Goal: Transaction & Acquisition: Purchase product/service

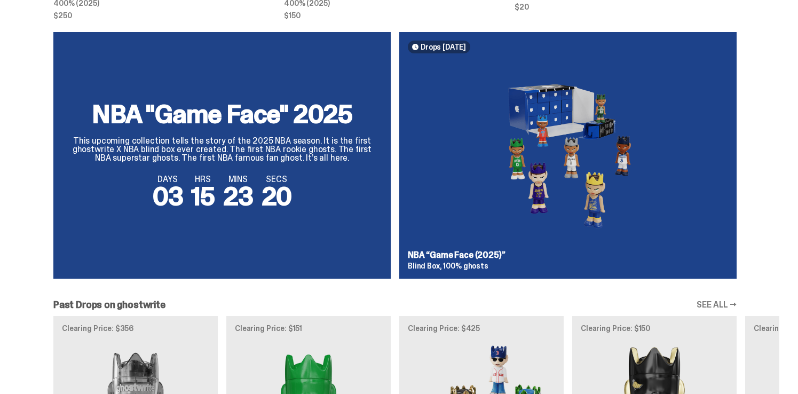
scroll to position [706, 0]
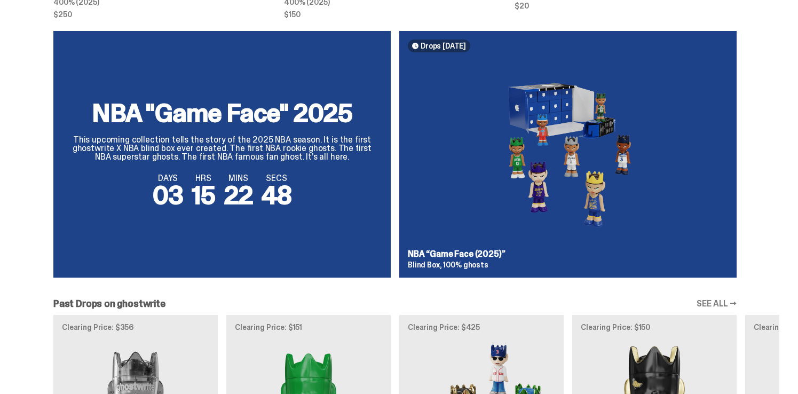
click at [401, 21] on div "Retail Pricing MLB “Game Face (2025)” 400% (2025) $250 Retail Pricing ghostwrit…" at bounding box center [395, 201] width 790 height 1018
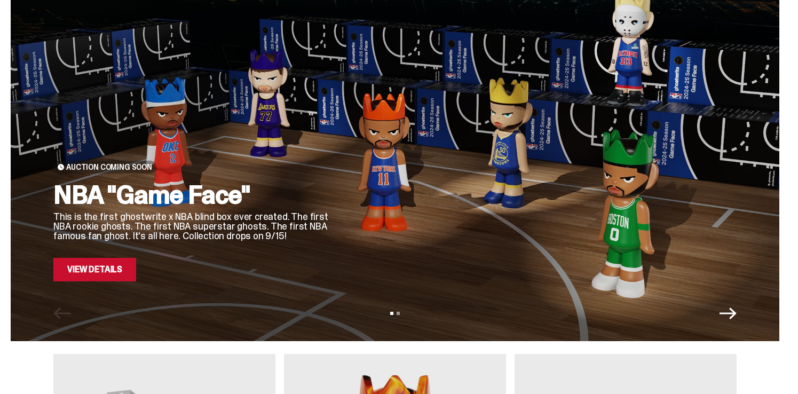
scroll to position [0, 0]
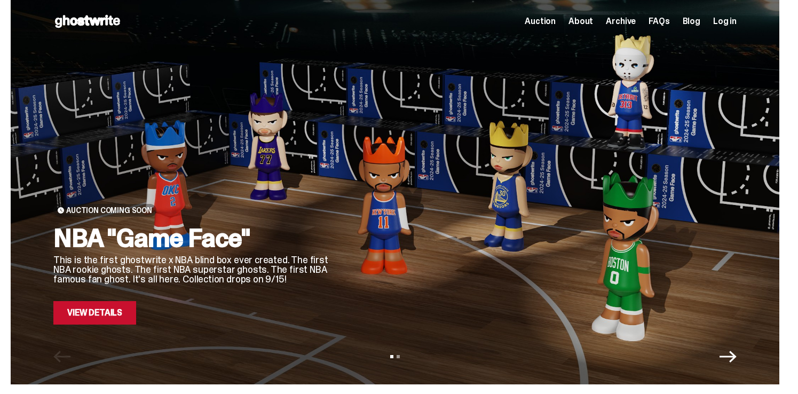
click at [97, 32] on div "Open main menu Home Auction About Archive FAQs Blog Log in Auction" at bounding box center [395, 21] width 684 height 43
click at [97, 27] on icon at bounding box center [87, 21] width 68 height 17
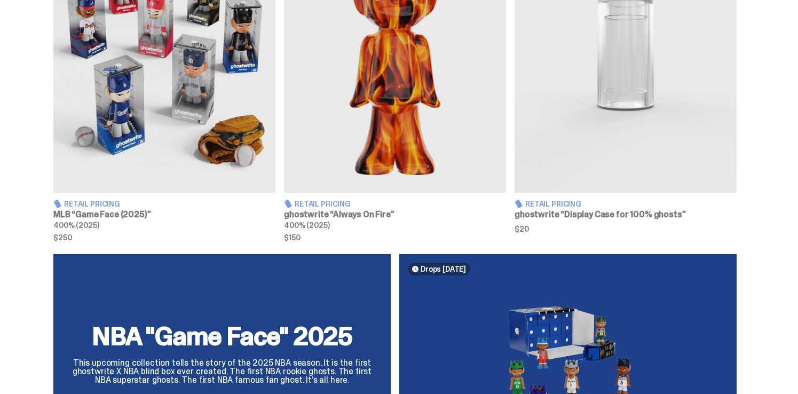
scroll to position [639, 0]
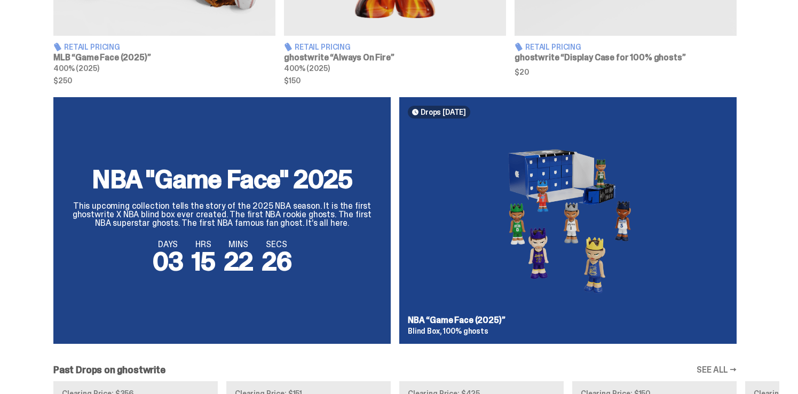
click at [359, 187] on div "NBA "Game Face" 2025 This upcoming collection tells the story of the 2025 NBA s…" at bounding box center [395, 224] width 769 height 255
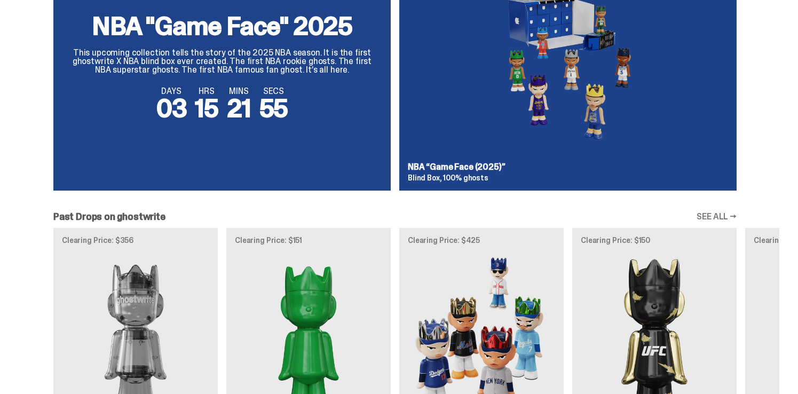
scroll to position [767, 0]
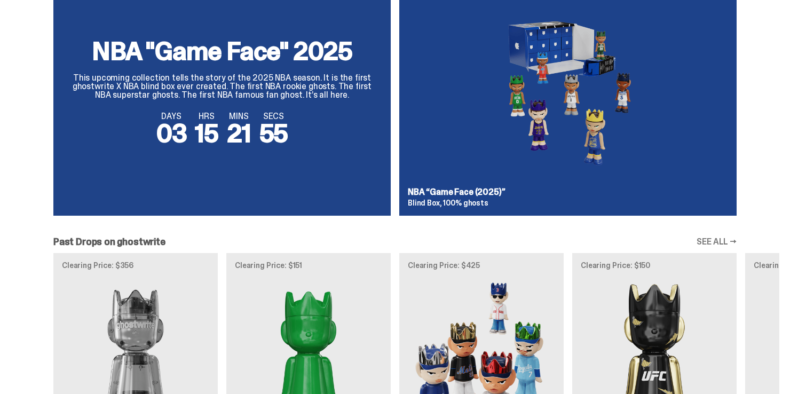
click at [430, 195] on div "NBA "Game Face" 2025 This upcoming collection tells the story of the 2025 NBA s…" at bounding box center [395, 96] width 769 height 255
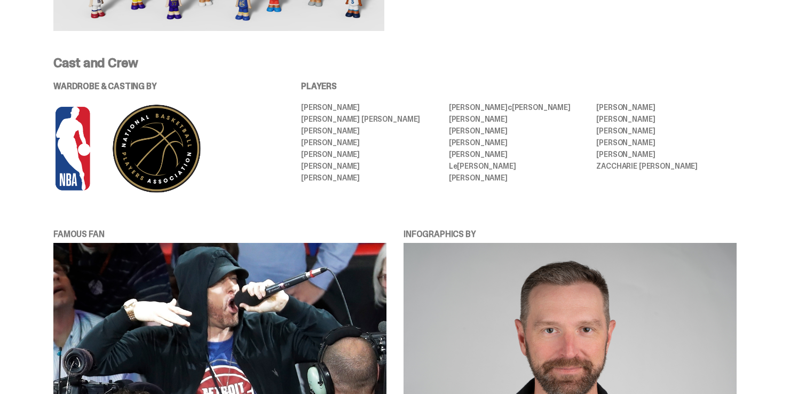
scroll to position [727, 0]
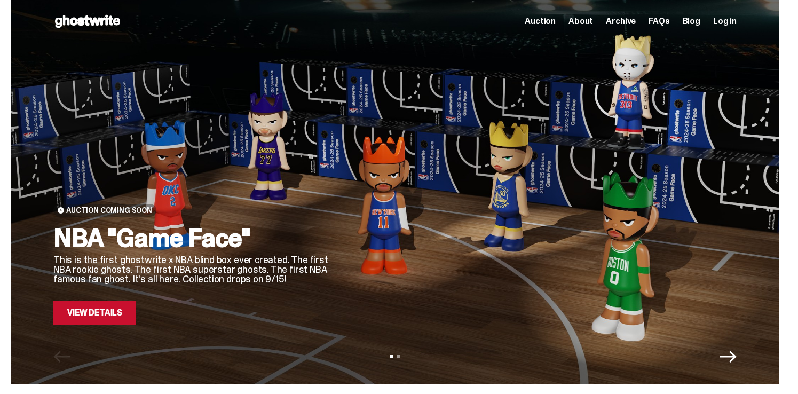
click at [101, 317] on link "View Details" at bounding box center [94, 312] width 83 height 23
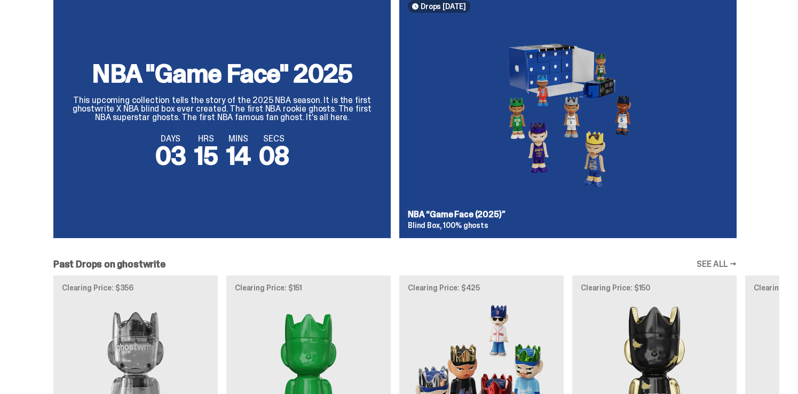
scroll to position [678, 0]
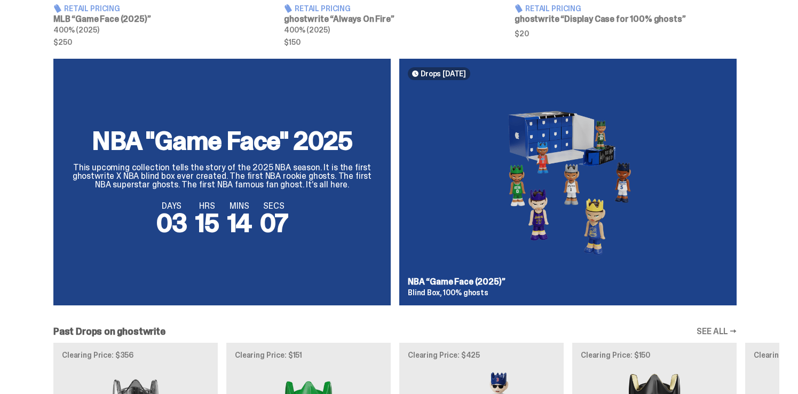
click at [478, 88] on div "NBA "Game Face" 2025 This upcoming collection tells the story of the 2025 NBA s…" at bounding box center [395, 186] width 769 height 255
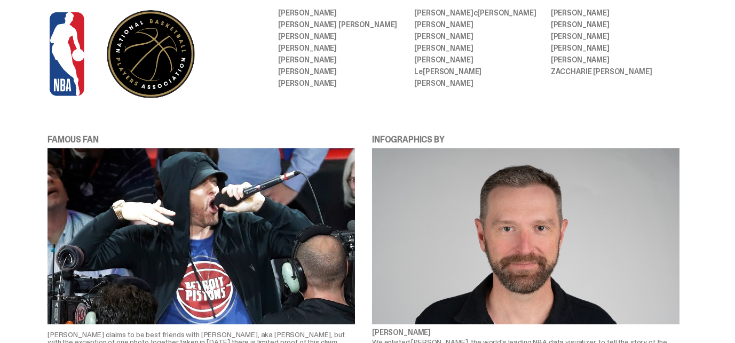
scroll to position [664, 0]
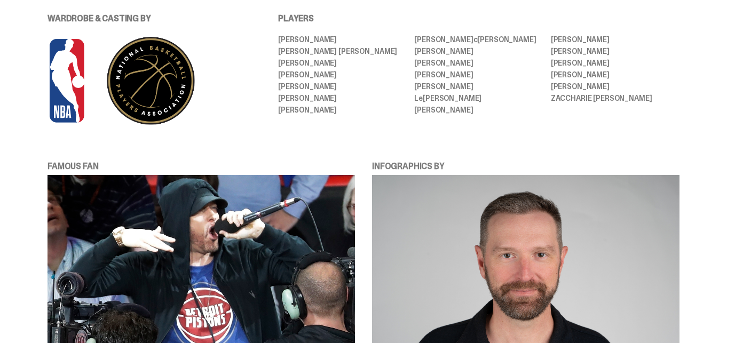
drag, startPoint x: 65, startPoint y: 77, endPoint x: -35, endPoint y: 129, distance: 113.2
drag, startPoint x: 57, startPoint y: 95, endPoint x: -48, endPoint y: 218, distance: 161.4
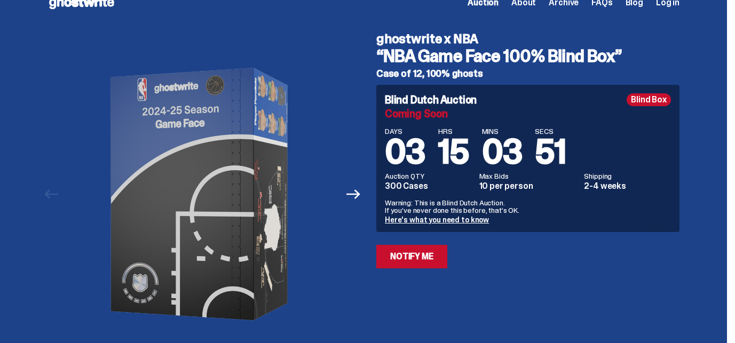
scroll to position [0, 0]
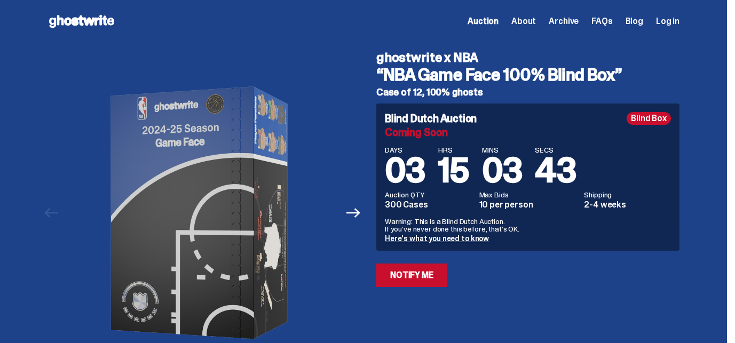
drag, startPoint x: 88, startPoint y: 15, endPoint x: 187, endPoint y: 1, distance: 100.4
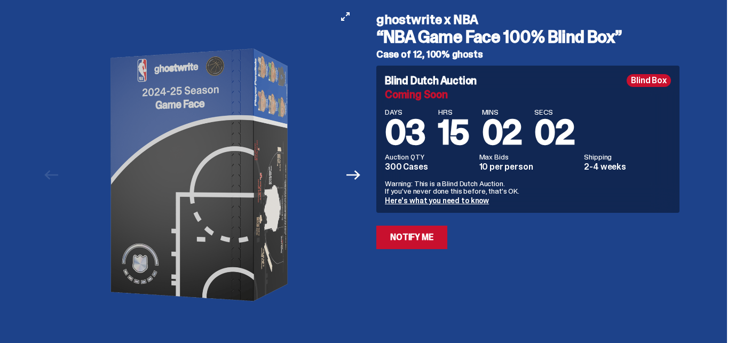
scroll to position [51, 0]
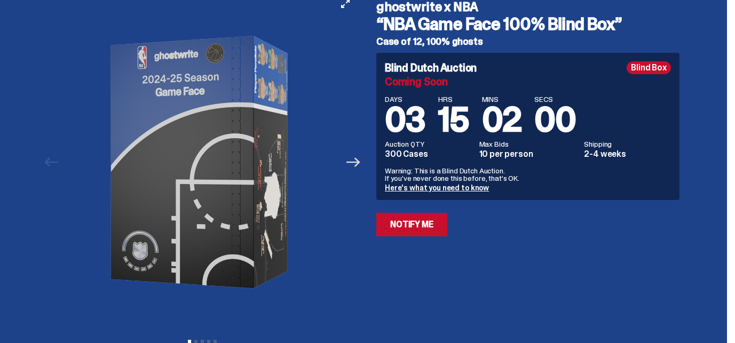
click at [357, 167] on icon "Next" at bounding box center [354, 162] width 14 height 14
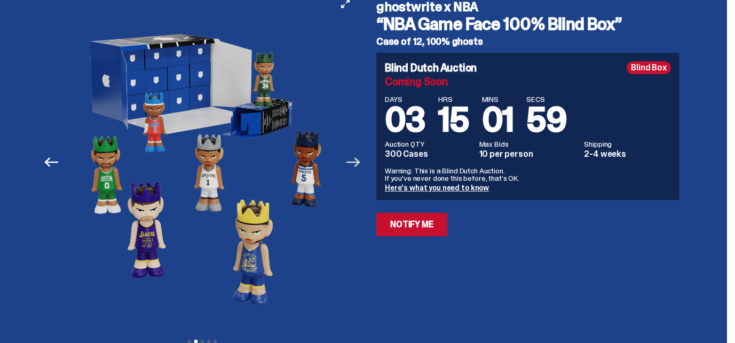
click at [357, 167] on icon "Next" at bounding box center [354, 162] width 14 height 14
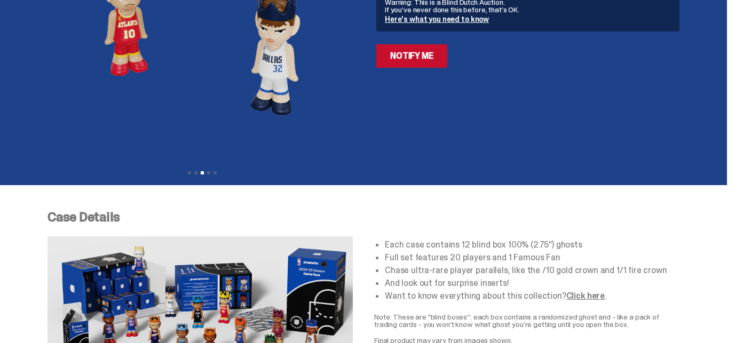
scroll to position [275, 0]
